Goal: Share content

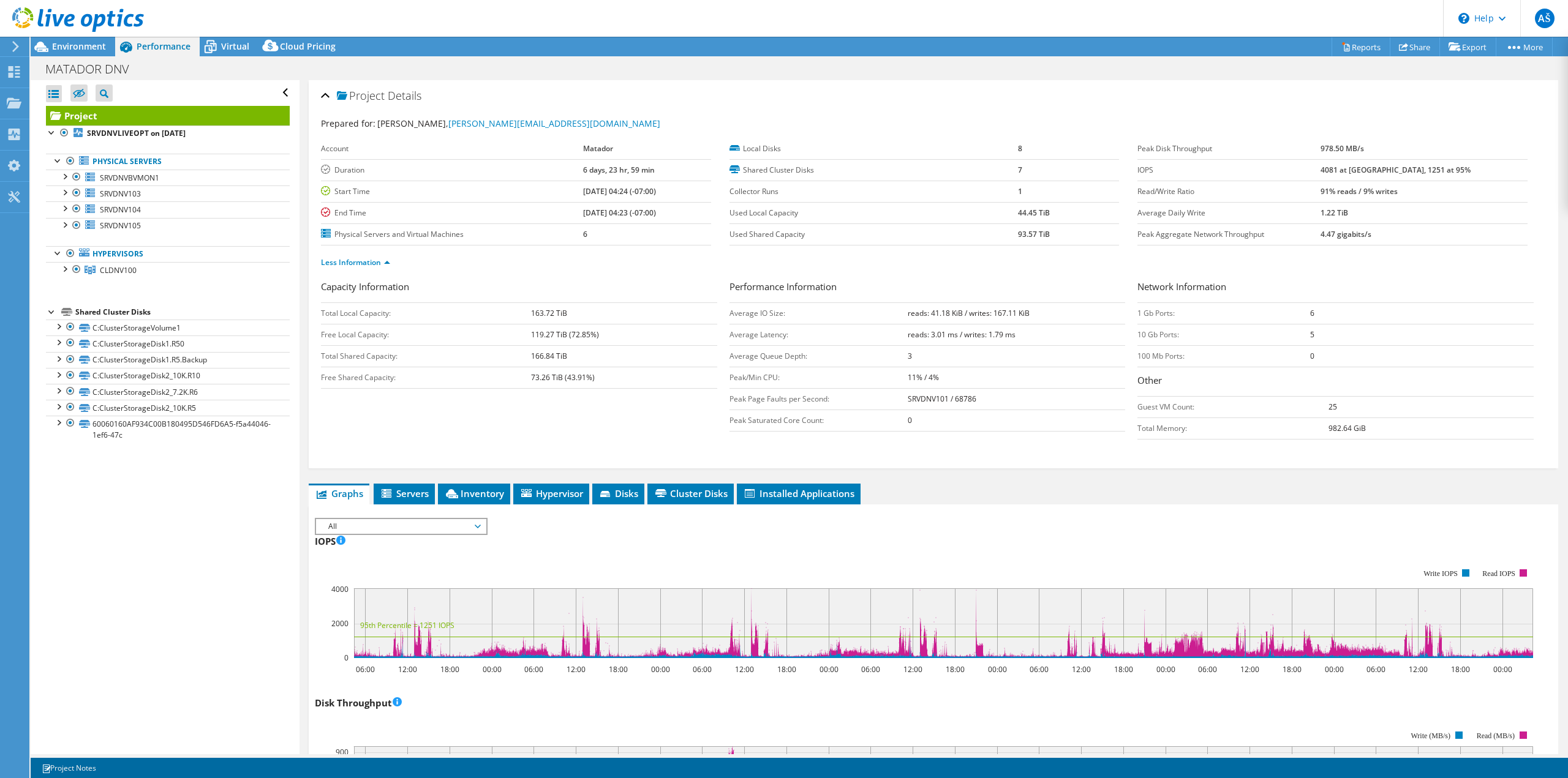
select select "USD"
click at [15, 41] on icon at bounding box center [15, 46] width 9 height 11
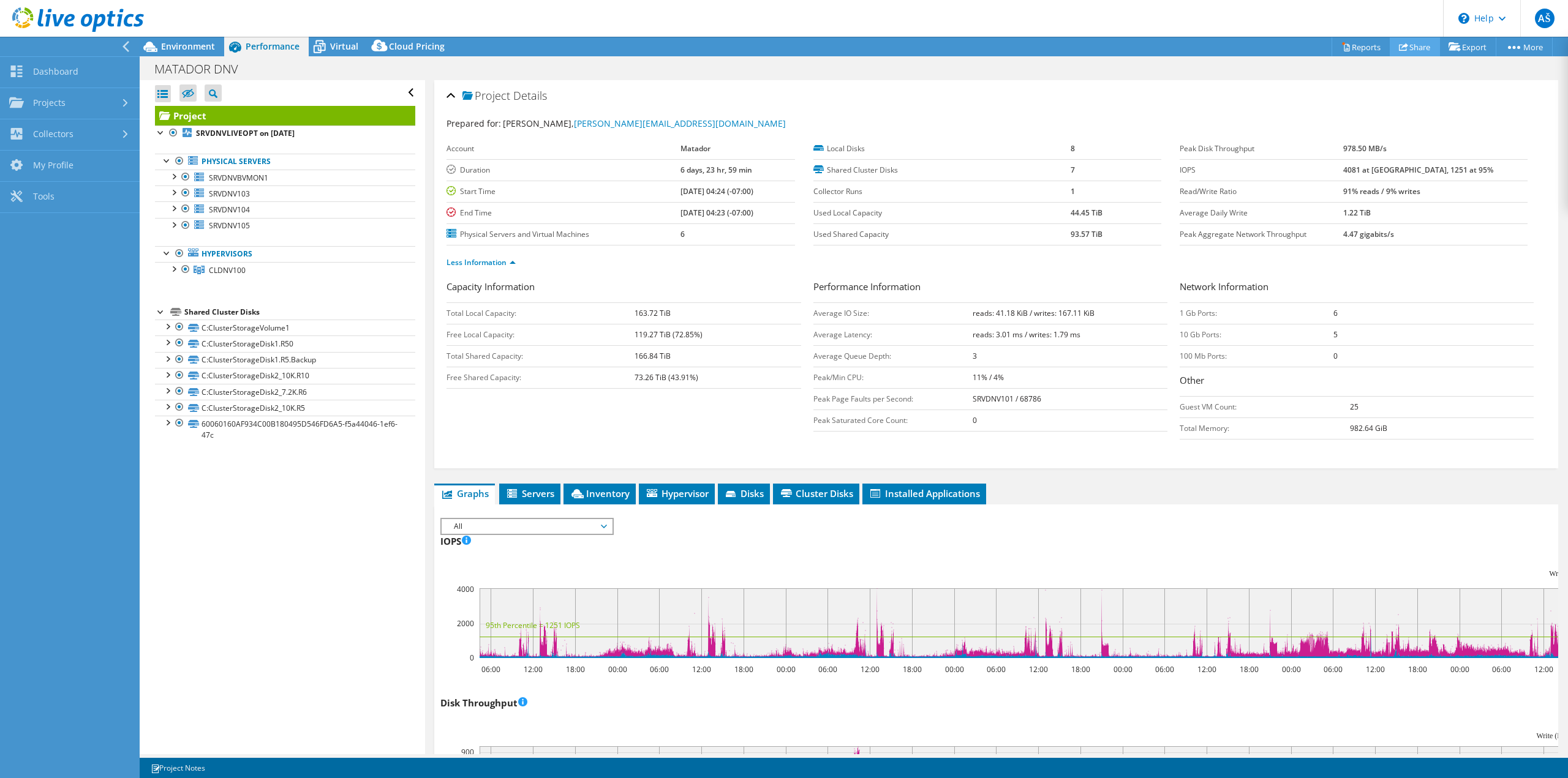
click at [1406, 47] on link "Share" at bounding box center [1414, 47] width 50 height 19
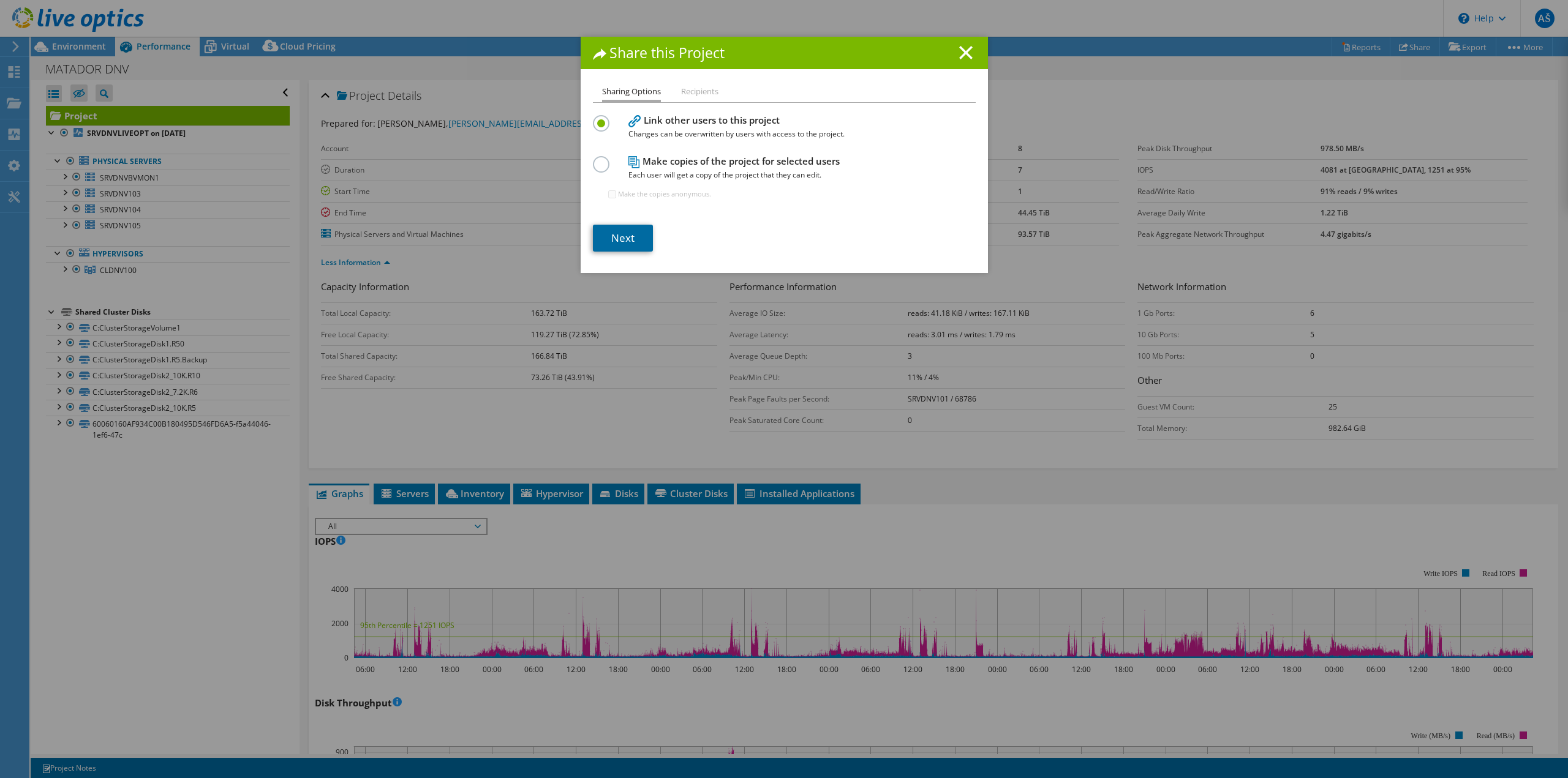
click at [626, 241] on link "Next" at bounding box center [623, 238] width 60 height 27
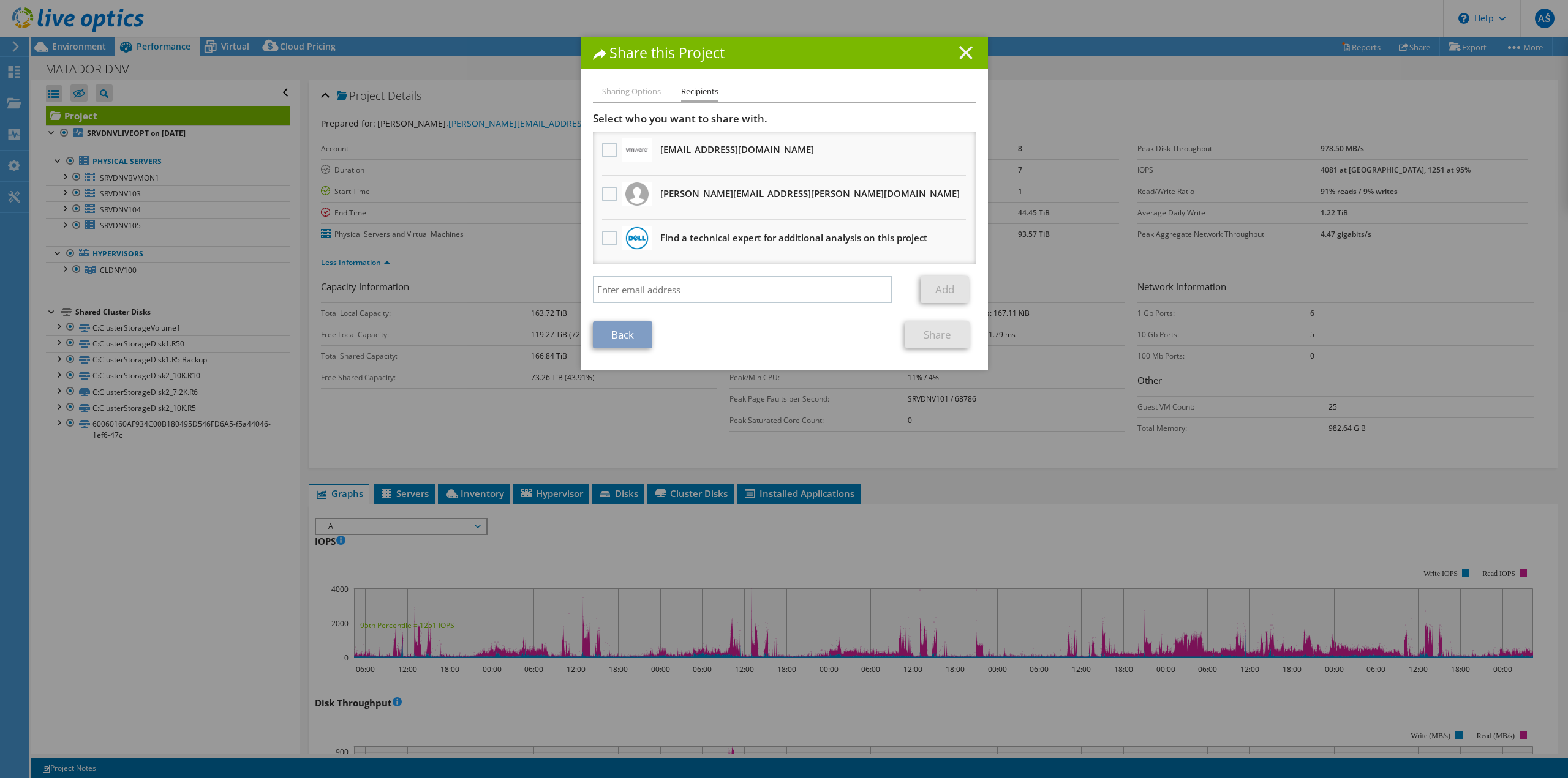
click at [962, 49] on icon at bounding box center [965, 52] width 14 height 14
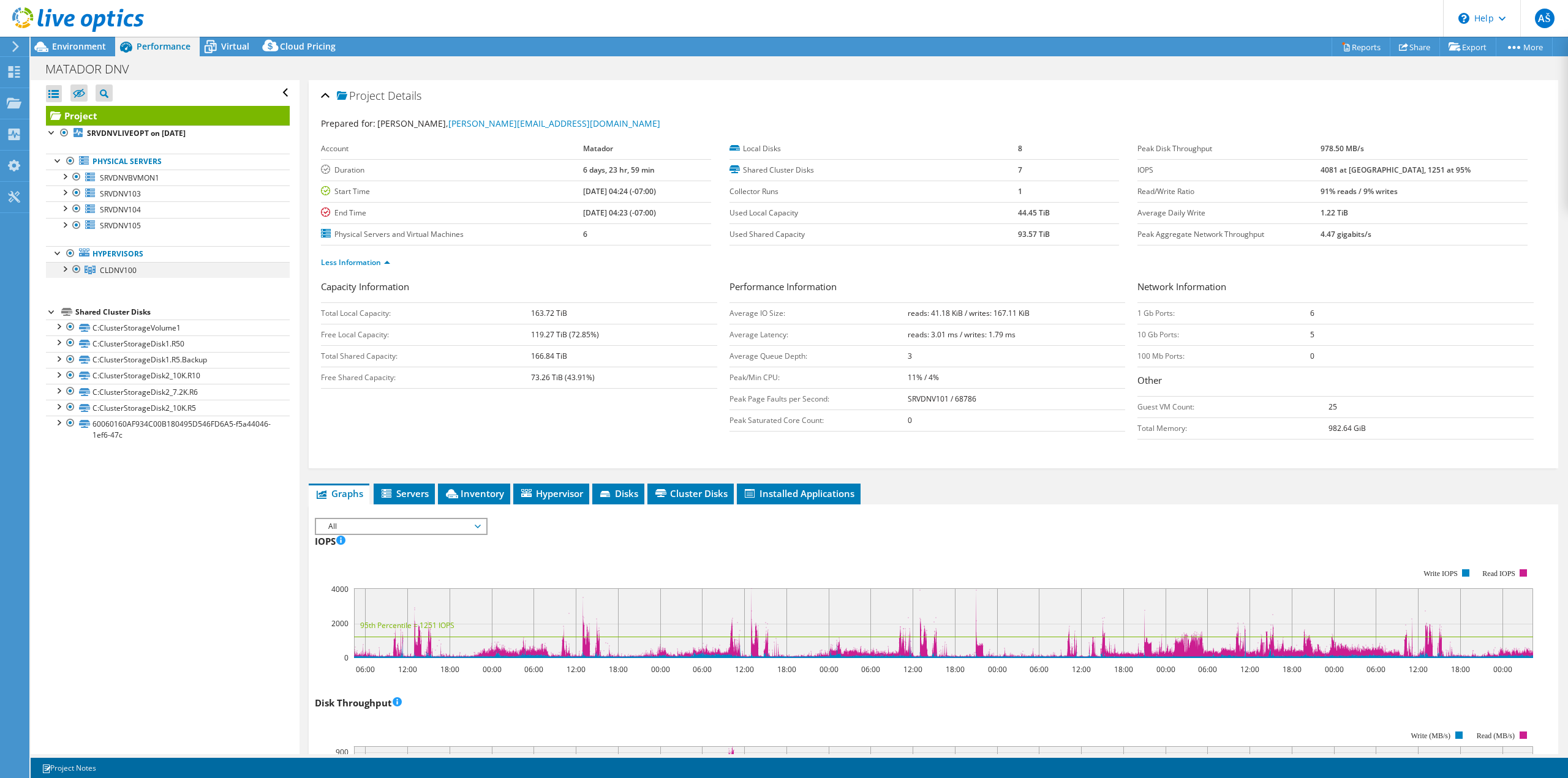
click at [65, 270] on div at bounding box center [64, 267] width 12 height 12
click at [65, 270] on div at bounding box center [64, 267] width 12 height 12
click at [53, 324] on div at bounding box center [58, 326] width 12 height 12
click at [57, 328] on div at bounding box center [58, 326] width 12 height 12
click at [227, 44] on span "Virtual" at bounding box center [235, 46] width 28 height 11
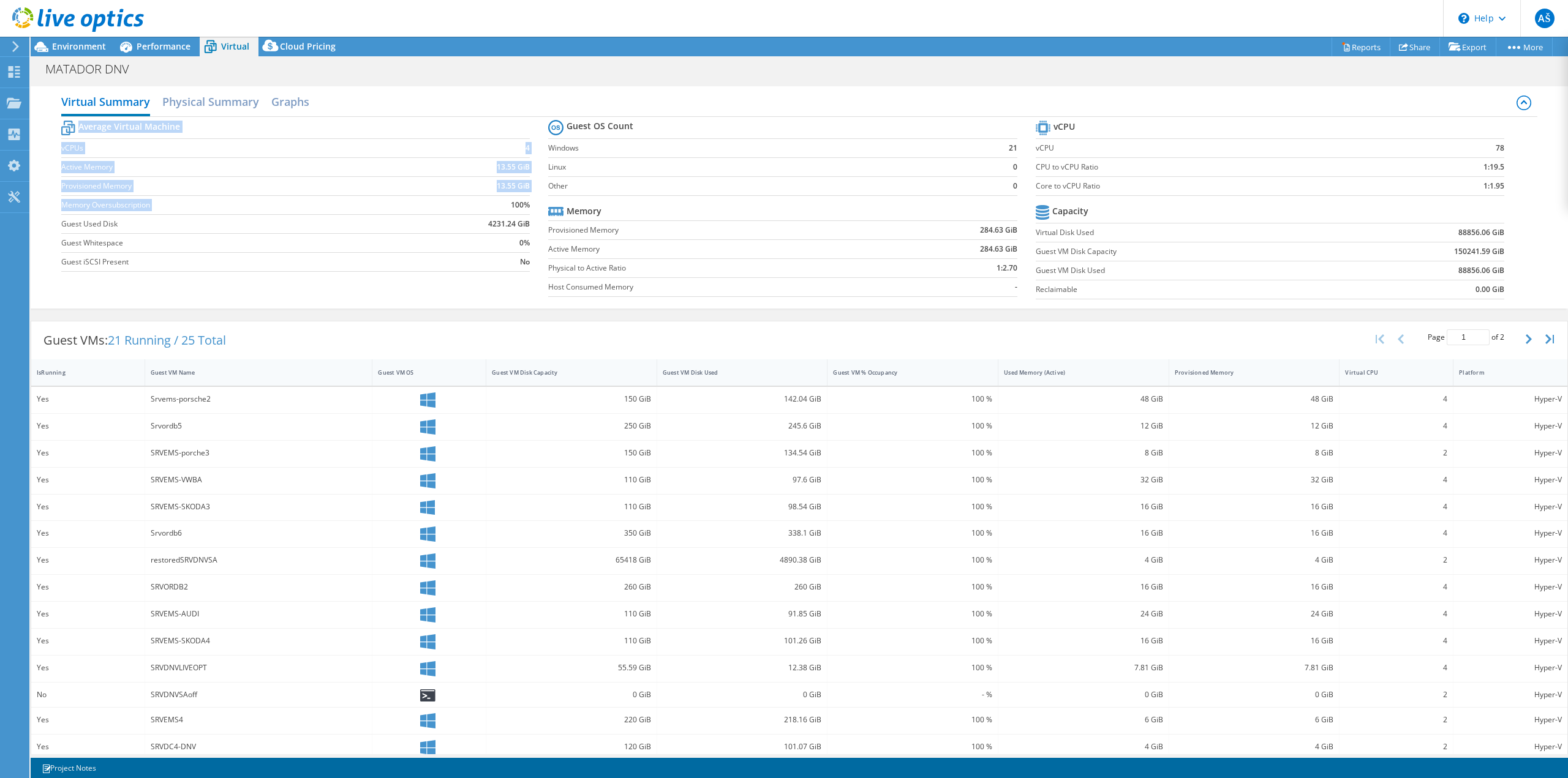
drag, startPoint x: 494, startPoint y: 203, endPoint x: 537, endPoint y: 202, distance: 43.0
click at [537, 202] on section "Average Virtual Machine vCPUs 4 Active Memory 13.55 GiB Provisioned Memory 13.5…" at bounding box center [304, 198] width 487 height 161
click at [487, 207] on td "100%" at bounding box center [469, 204] width 122 height 19
click at [1064, 92] on div "Virtual Summary Physical Summary Graphs" at bounding box center [799, 103] width 1476 height 27
